Goal: Find specific page/section: Find specific page/section

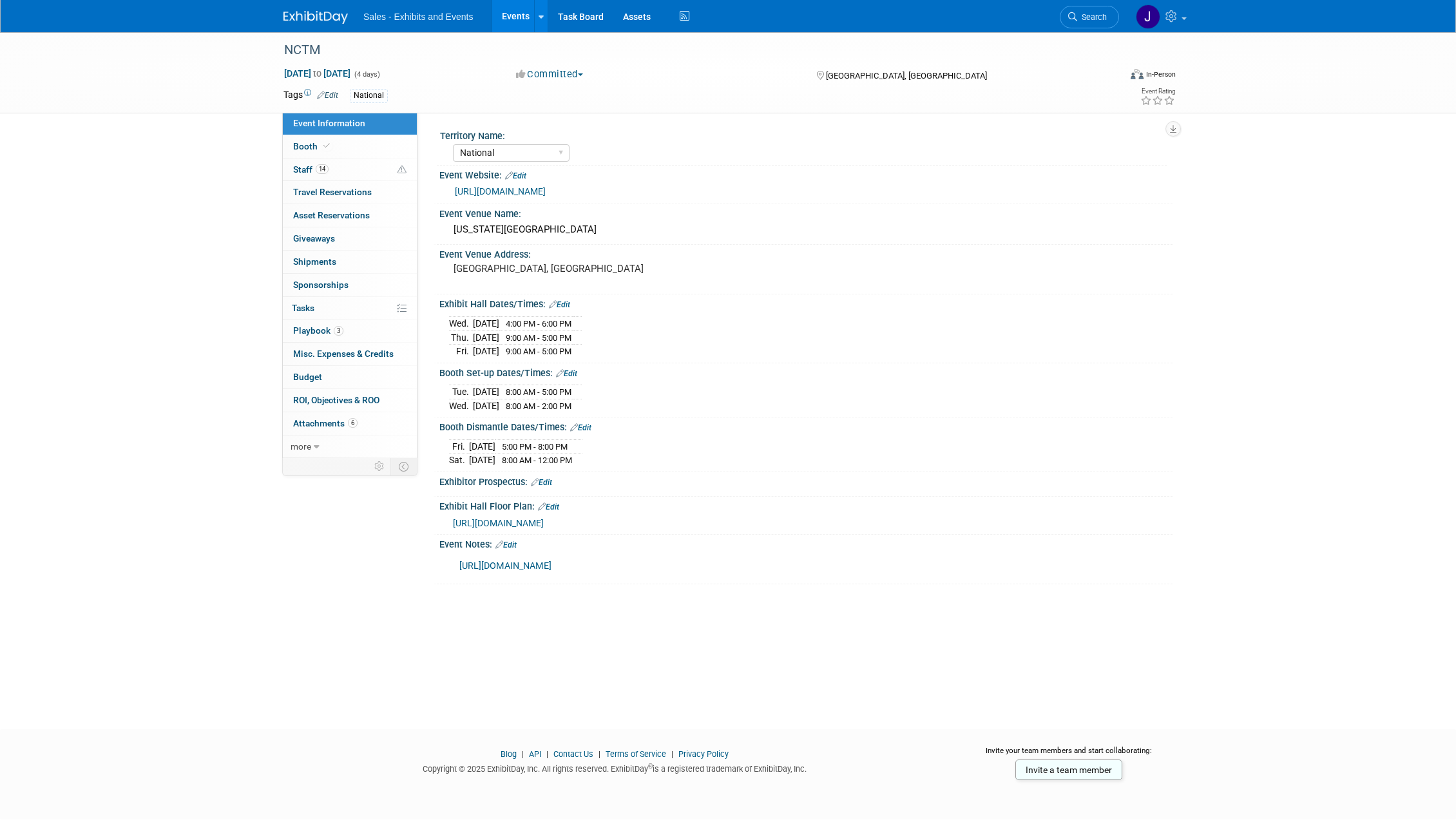
select select "National"
click at [308, 25] on div "Sales - Exhibits and Events Events Add Event Bulk Upload Events Shareable Event…" at bounding box center [728, 16] width 889 height 33
click at [308, 12] on img at bounding box center [316, 17] width 64 height 13
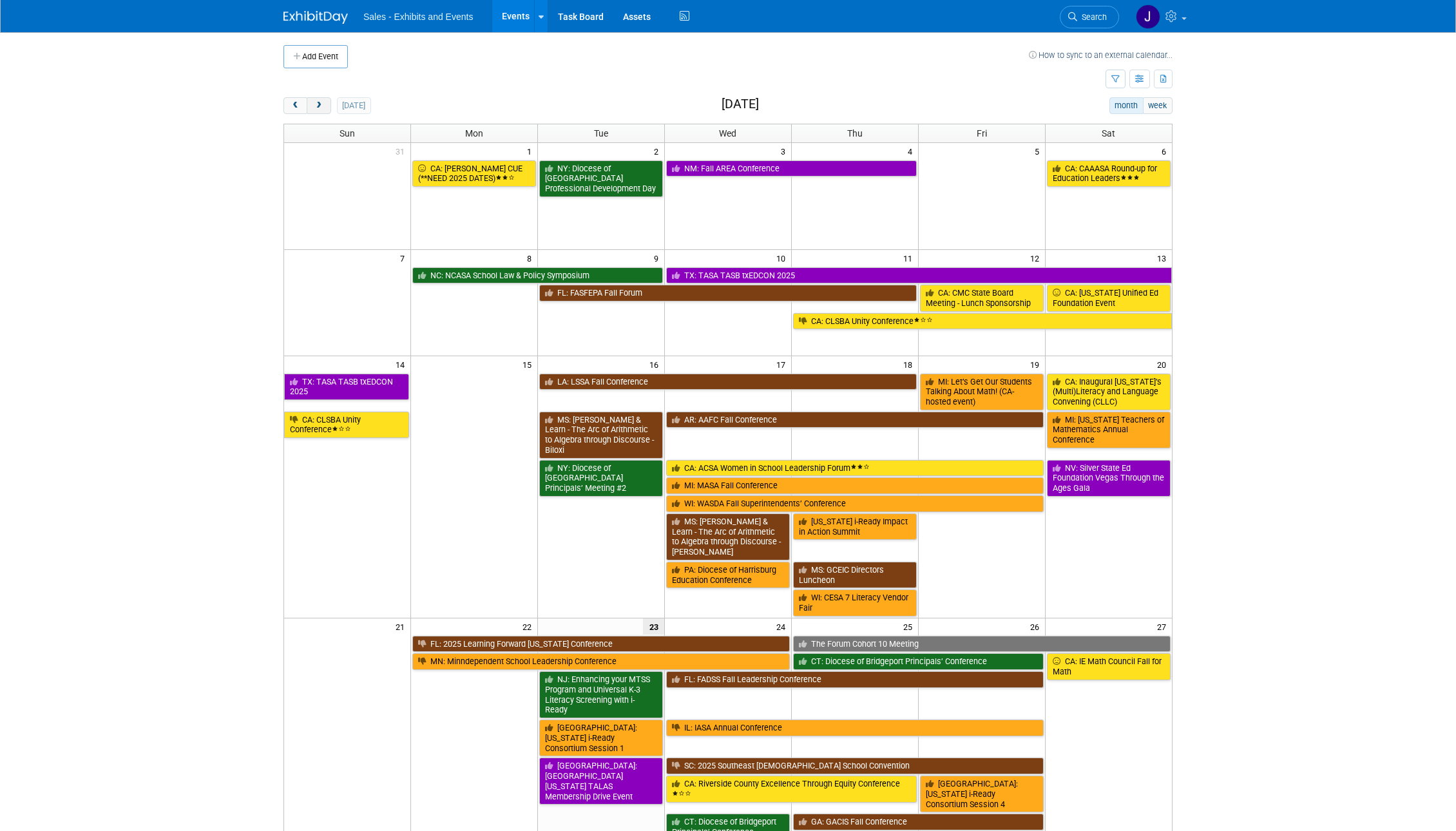
click at [320, 110] on span "next" at bounding box center [318, 106] width 10 height 8
